Goal: Transaction & Acquisition: Purchase product/service

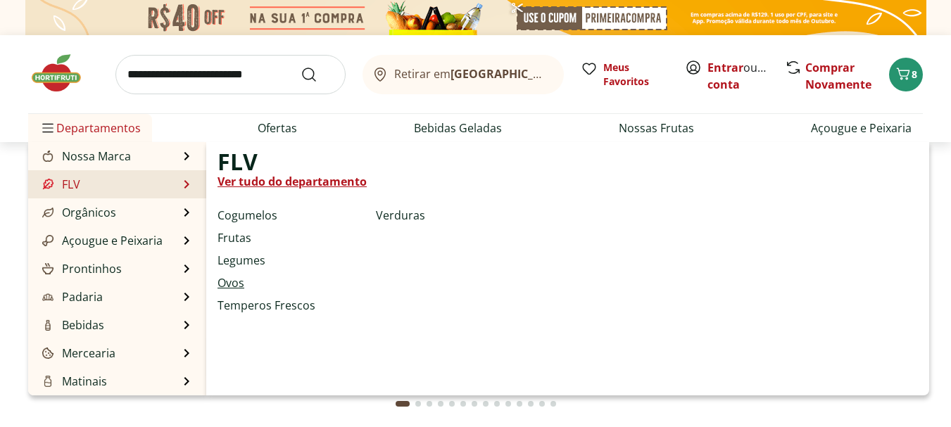
click at [236, 282] on link "Ovos" at bounding box center [230, 282] width 27 height 17
select select "**********"
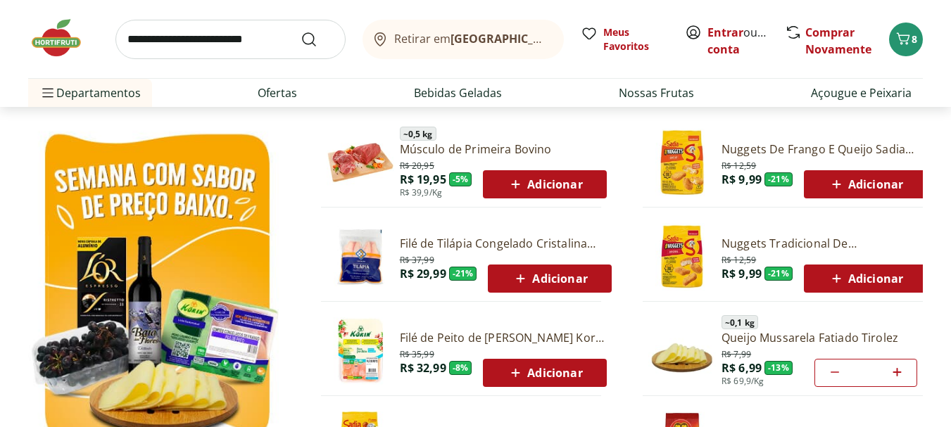
scroll to position [704, 0]
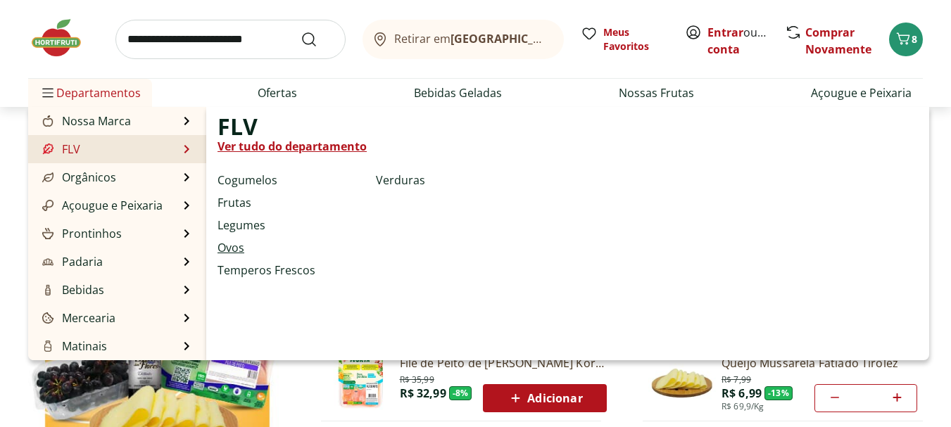
click at [228, 244] on link "Ovos" at bounding box center [230, 247] width 27 height 17
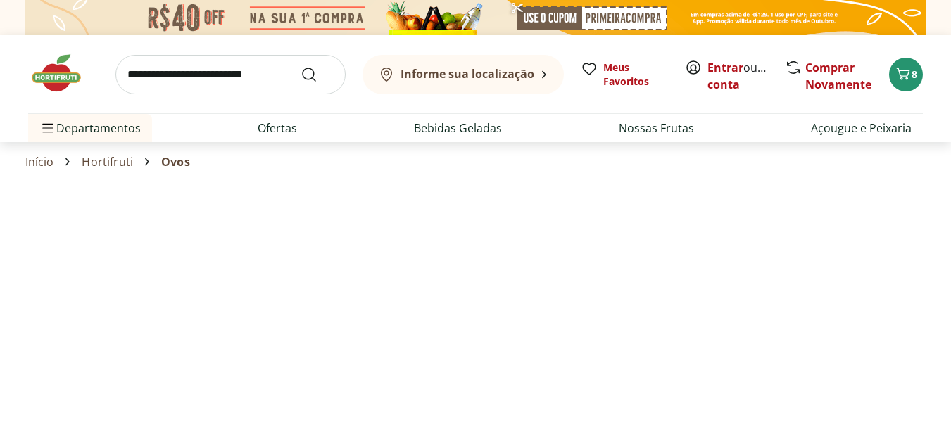
select select "**********"
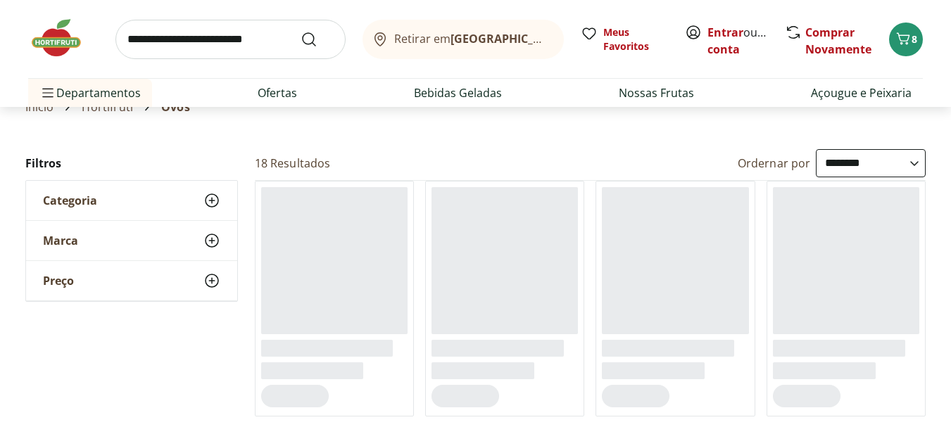
scroll to position [141, 0]
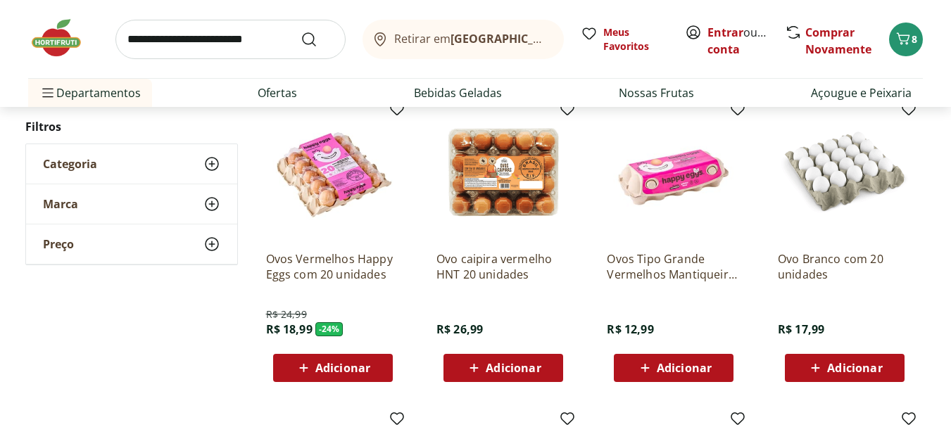
click at [317, 356] on div "Adicionar" at bounding box center [332, 367] width 97 height 25
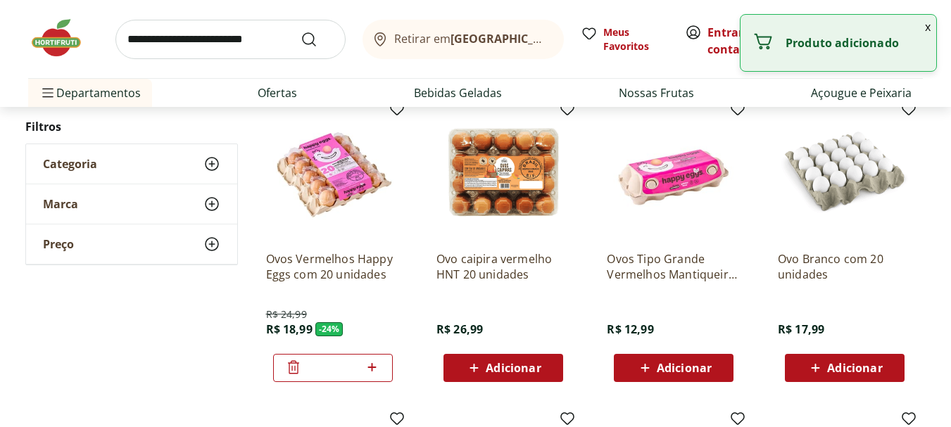
click at [377, 370] on icon at bounding box center [372, 367] width 18 height 17
type input "*"
drag, startPoint x: 501, startPoint y: 369, endPoint x: 637, endPoint y: 366, distance: 135.8
click at [505, 369] on span "Adicionar" at bounding box center [512, 367] width 55 height 11
click at [652, 364] on icon at bounding box center [645, 368] width 18 height 17
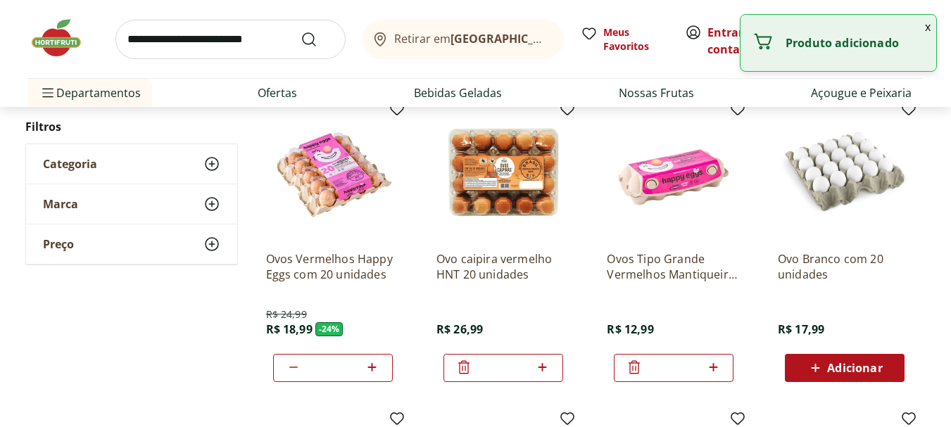
click at [799, 360] on div "Adicionar" at bounding box center [844, 367] width 97 height 25
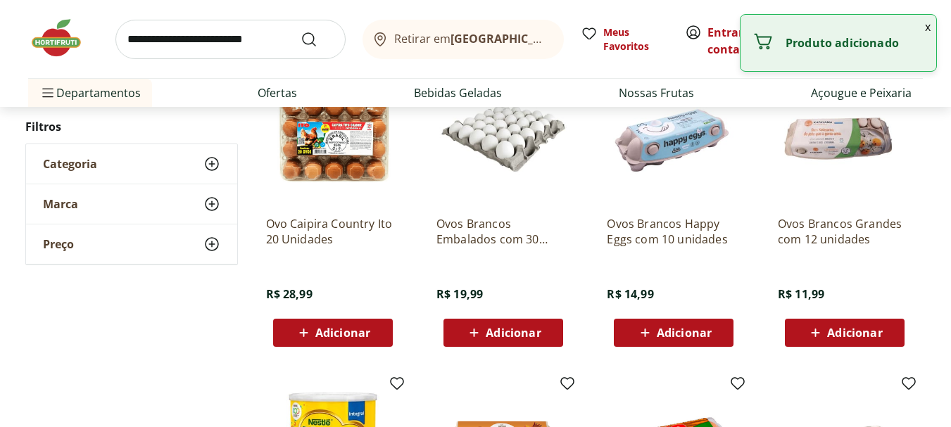
scroll to position [493, 0]
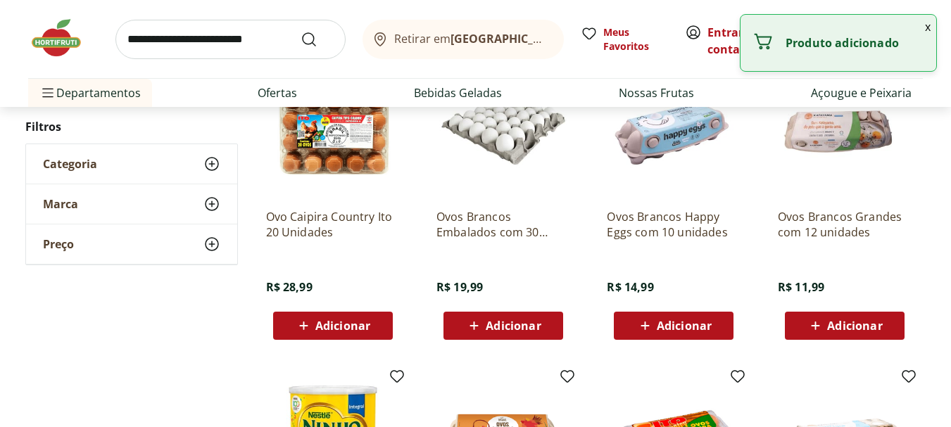
click at [317, 324] on span "Adicionar" at bounding box center [342, 325] width 55 height 11
click at [477, 331] on icon at bounding box center [474, 325] width 18 height 17
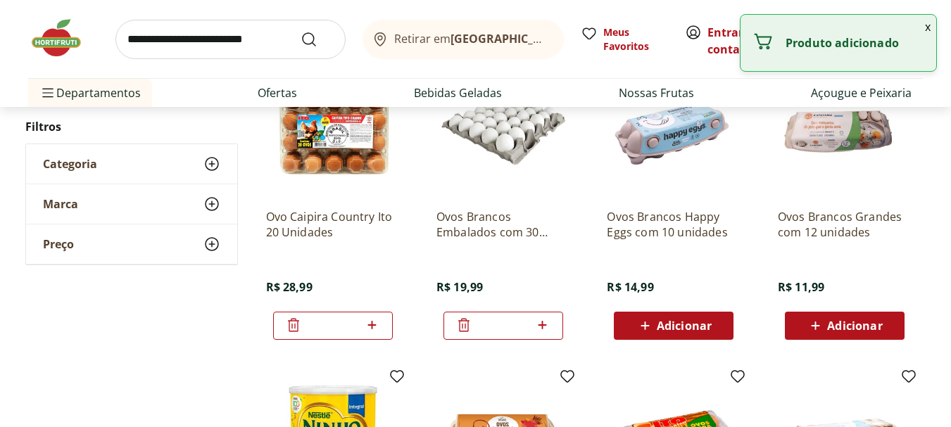
click at [682, 342] on div "Ovos Brancos Happy Eggs com 10 unidades R$ 14,99 Adicionar" at bounding box center [673, 202] width 156 height 298
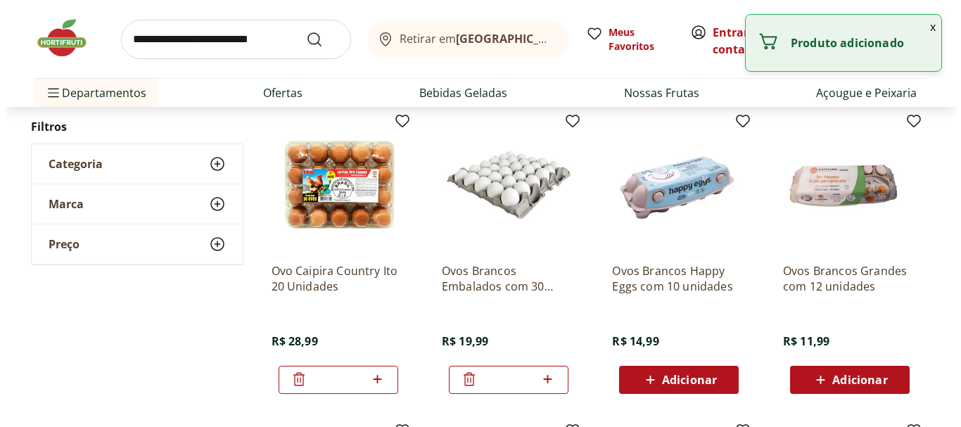
scroll to position [352, 0]
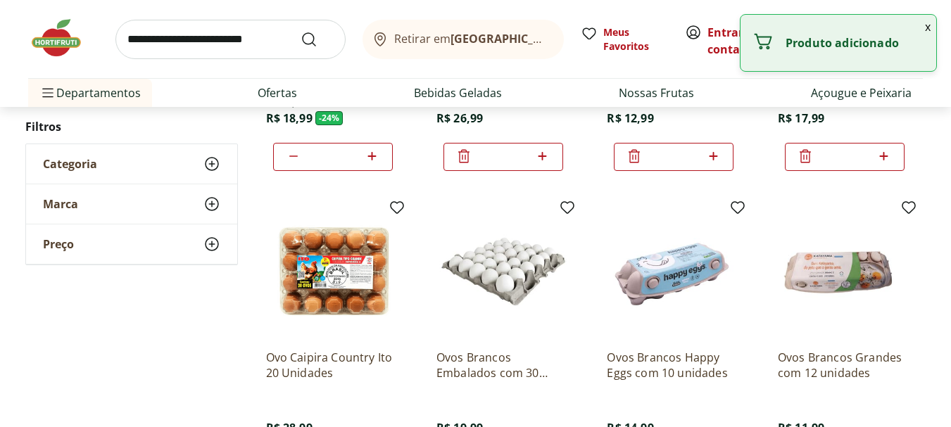
click at [929, 28] on button "x" at bounding box center [927, 27] width 17 height 24
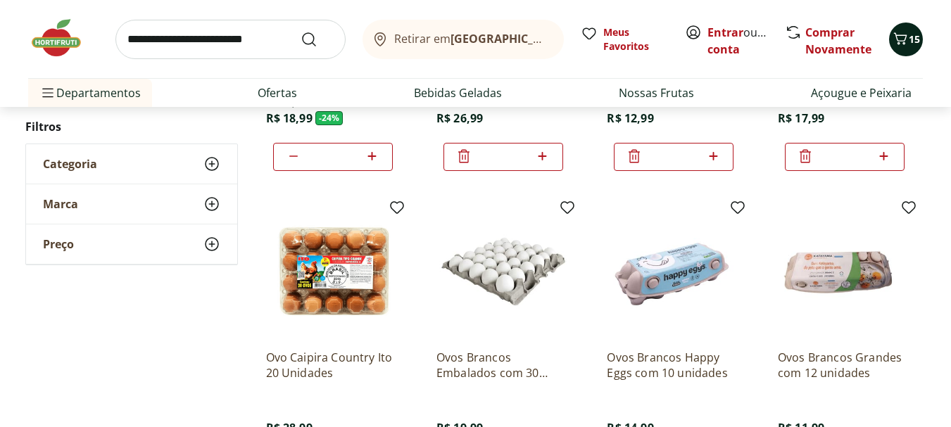
click at [903, 37] on icon "Carrinho" at bounding box center [899, 38] width 17 height 17
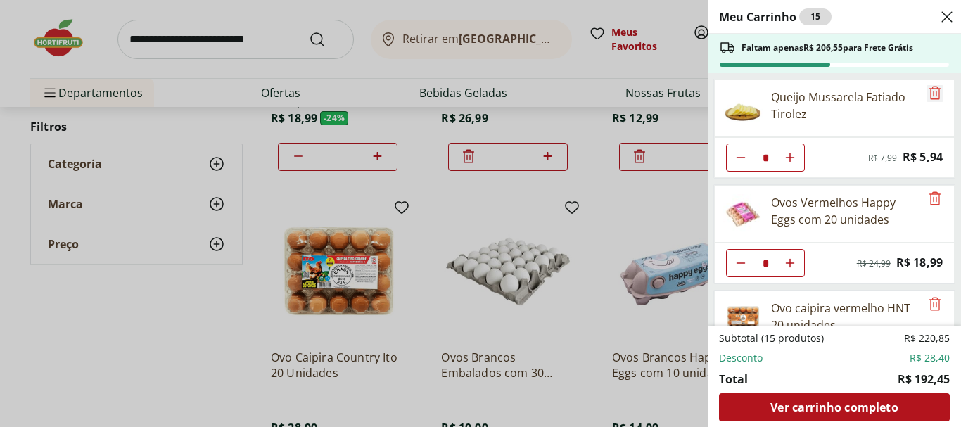
click at [934, 94] on icon "Remove" at bounding box center [935, 92] width 17 height 17
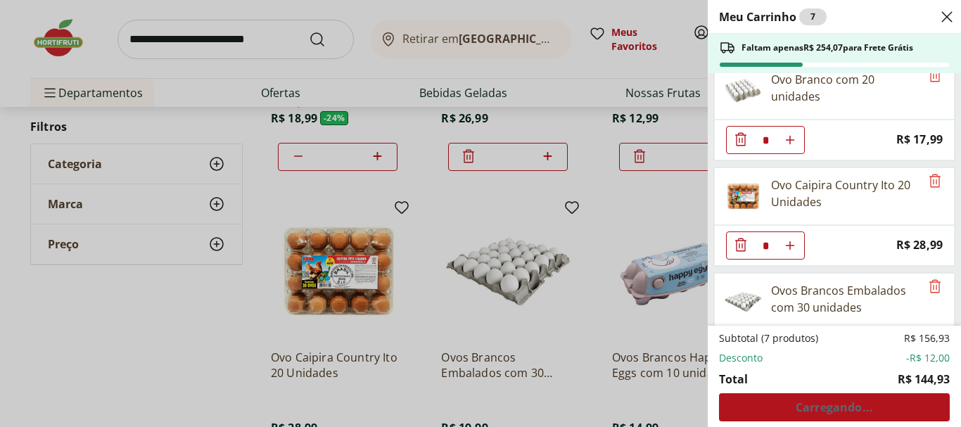
scroll to position [386, 0]
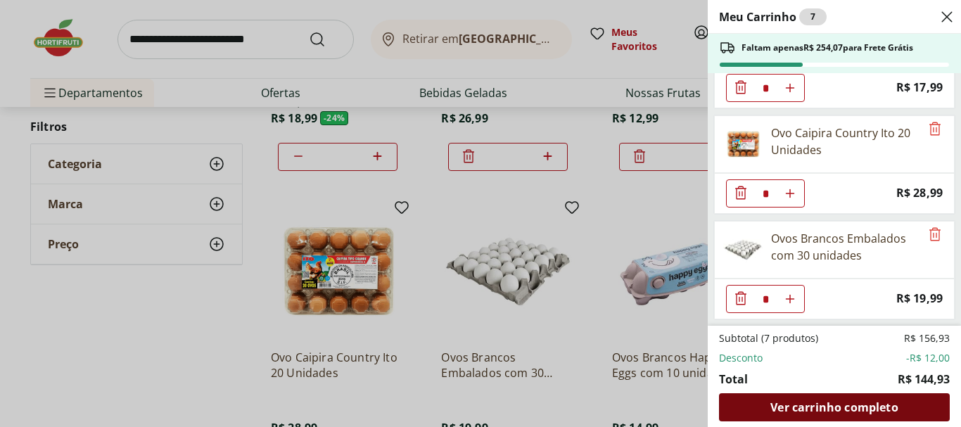
click at [834, 404] on span "Ver carrinho completo" at bounding box center [833, 407] width 127 height 11
